Goal: Information Seeking & Learning: Learn about a topic

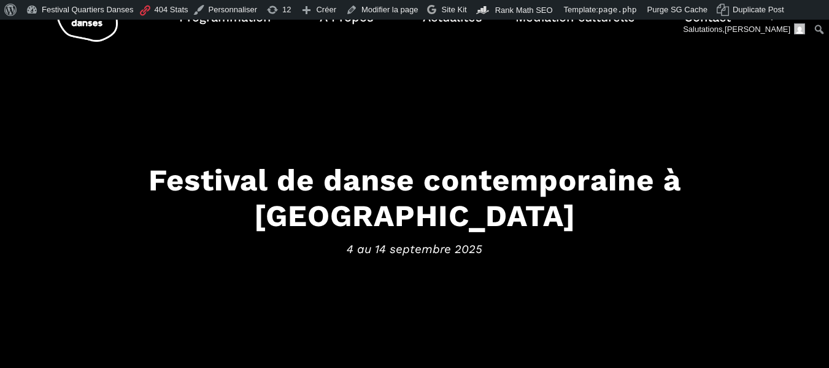
scroll to position [123, 0]
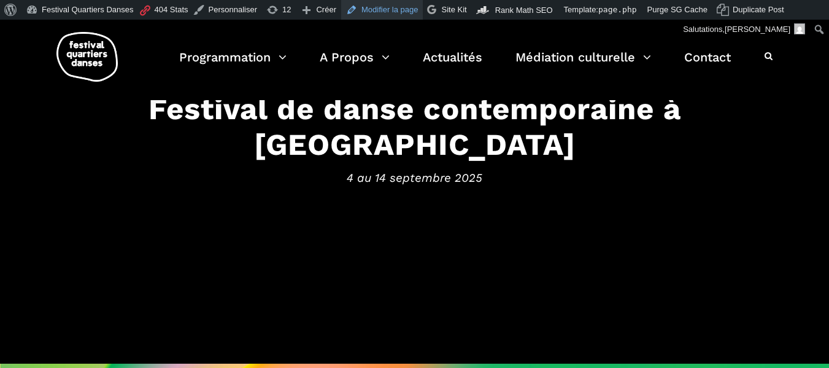
click at [390, 14] on link "Modifier la page" at bounding box center [382, 10] width 82 height 20
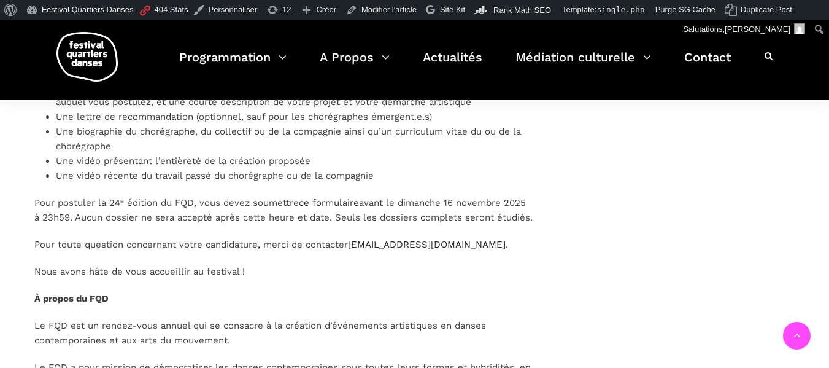
scroll to position [1597, 0]
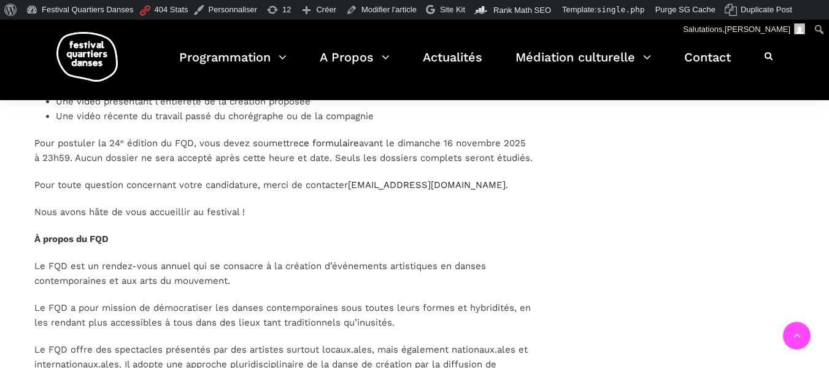
click at [338, 219] on p "Nous avons hâte de vous accueillir au festival !" at bounding box center [283, 211] width 499 height 15
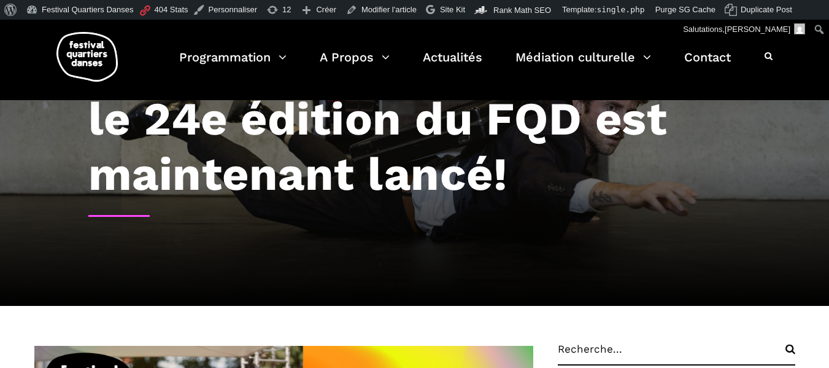
scroll to position [247, 0]
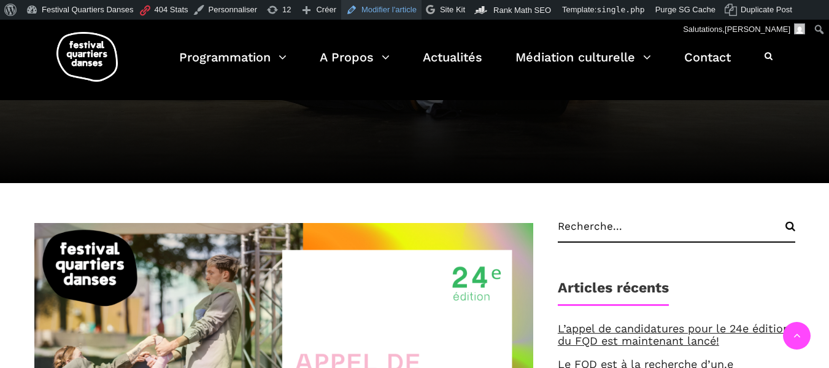
click at [361, 9] on link "Modifier l'article" at bounding box center [381, 10] width 80 height 20
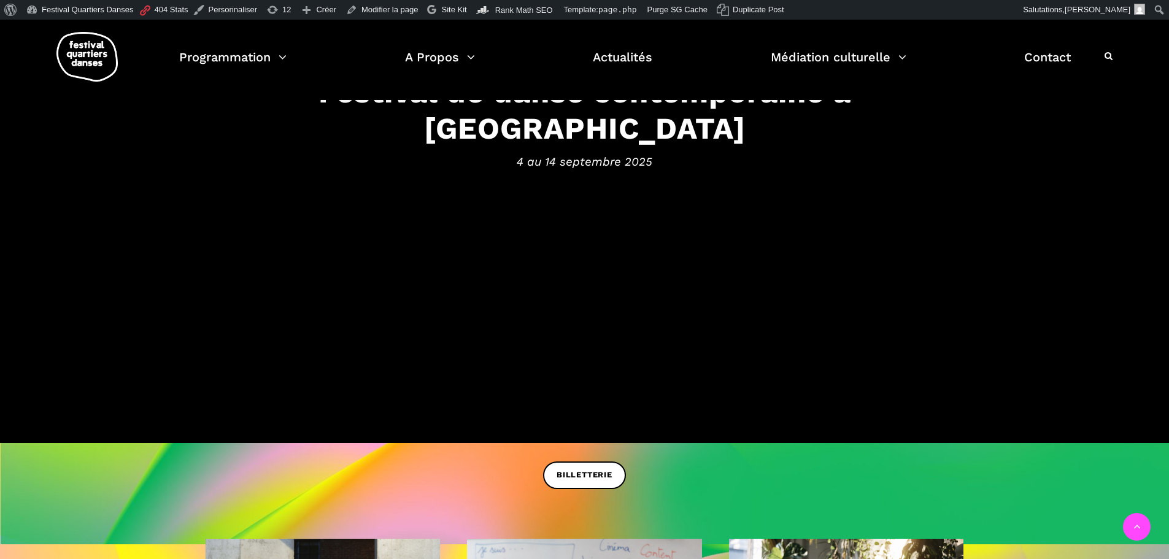
scroll to position [541, 0]
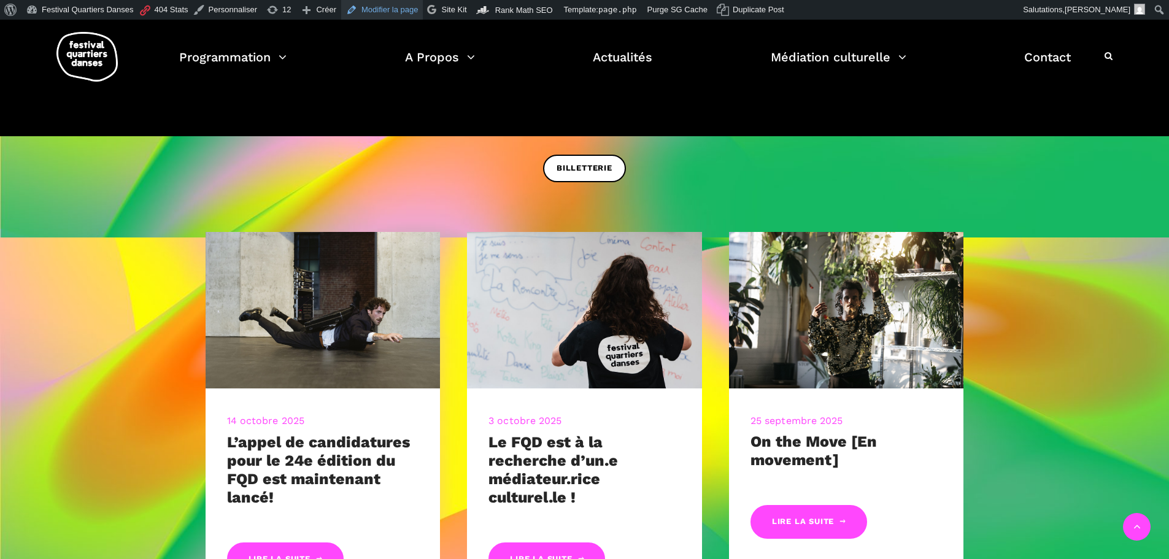
click at [372, 9] on link "Modifier la page" at bounding box center [382, 10] width 82 height 20
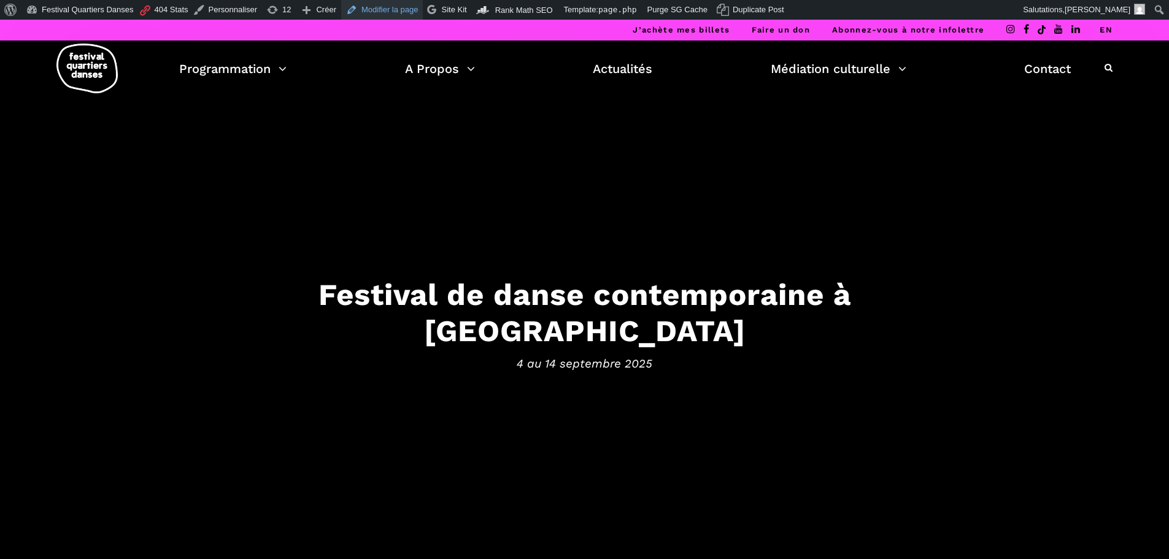
click at [376, 4] on link "Modifier la page" at bounding box center [382, 10] width 82 height 20
click at [1109, 31] on link "EN" at bounding box center [1106, 29] width 13 height 9
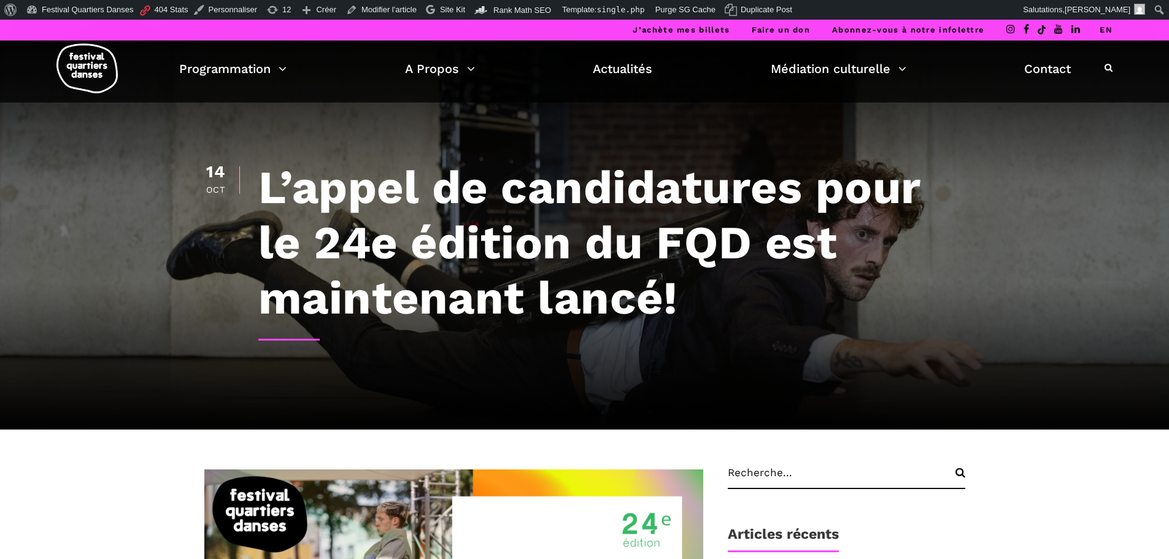
click at [1108, 27] on link "EN" at bounding box center [1106, 29] width 13 height 9
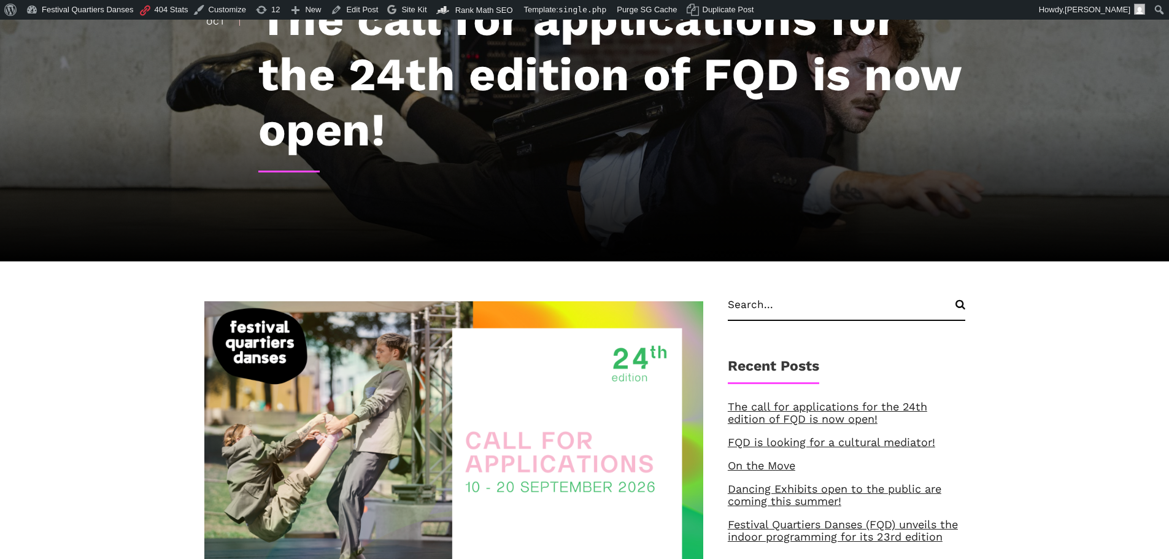
scroll to position [184, 0]
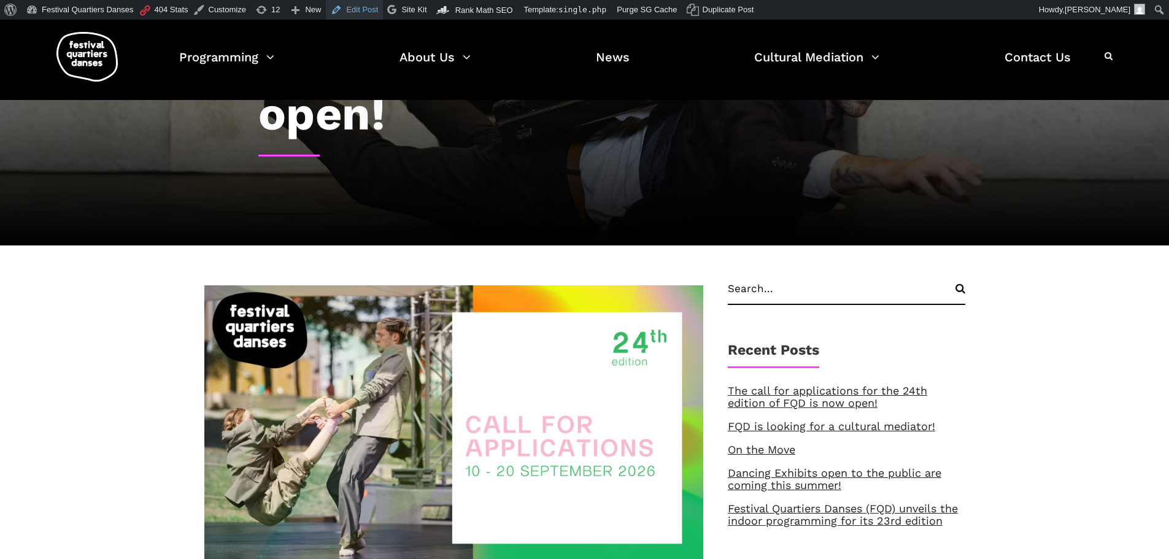
click at [355, 8] on link "Edit Post" at bounding box center [354, 10] width 57 height 20
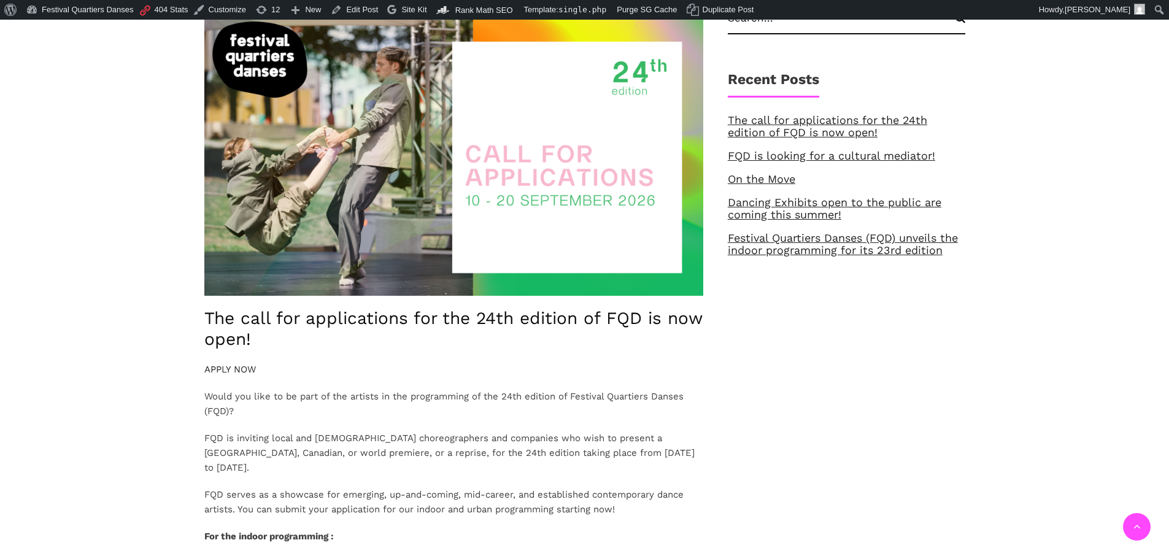
scroll to position [491, 0]
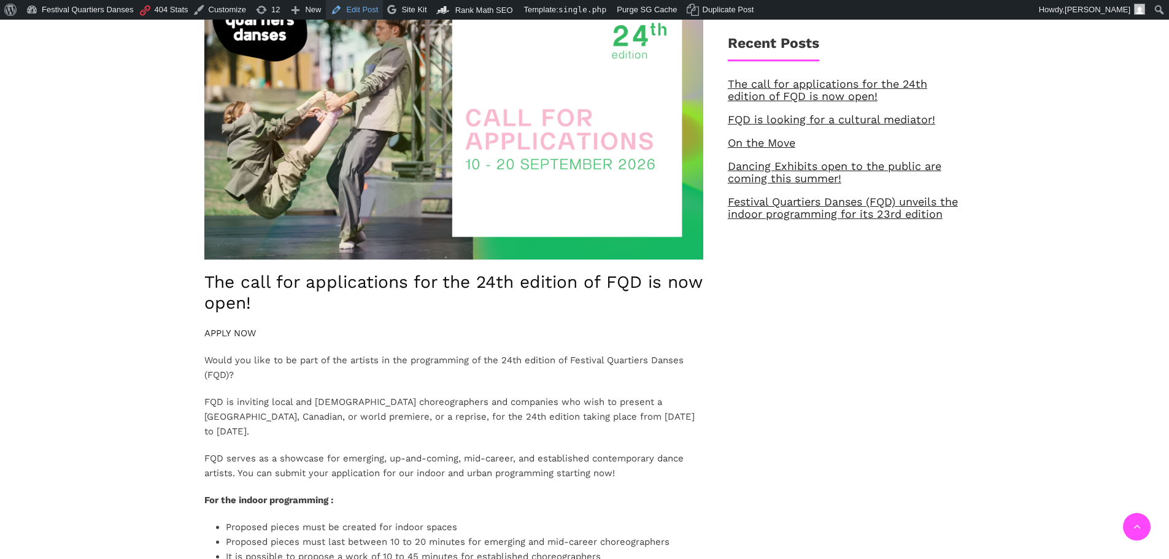
click at [341, 9] on link "Edit Post" at bounding box center [354, 10] width 57 height 20
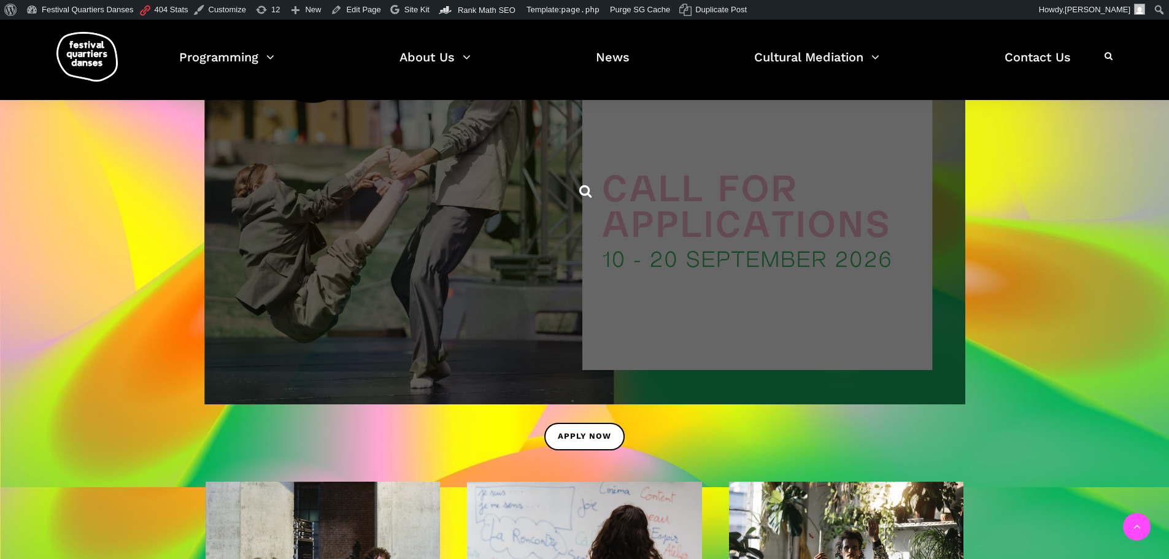
scroll to position [859, 0]
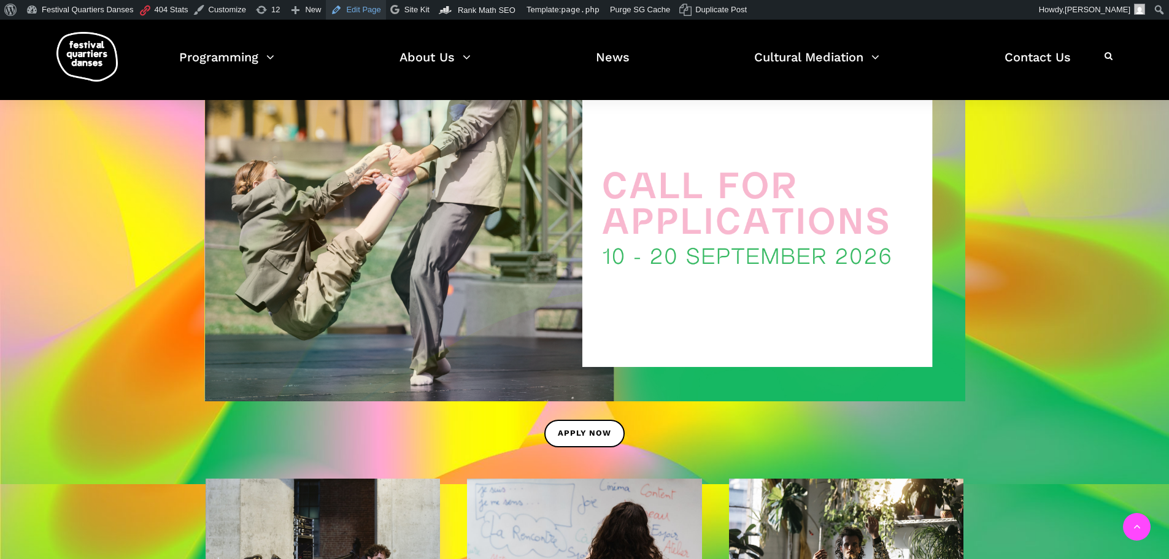
click at [359, 5] on link "Edit Page" at bounding box center [356, 10] width 60 height 20
